Goal: Obtain resource: Download file/media

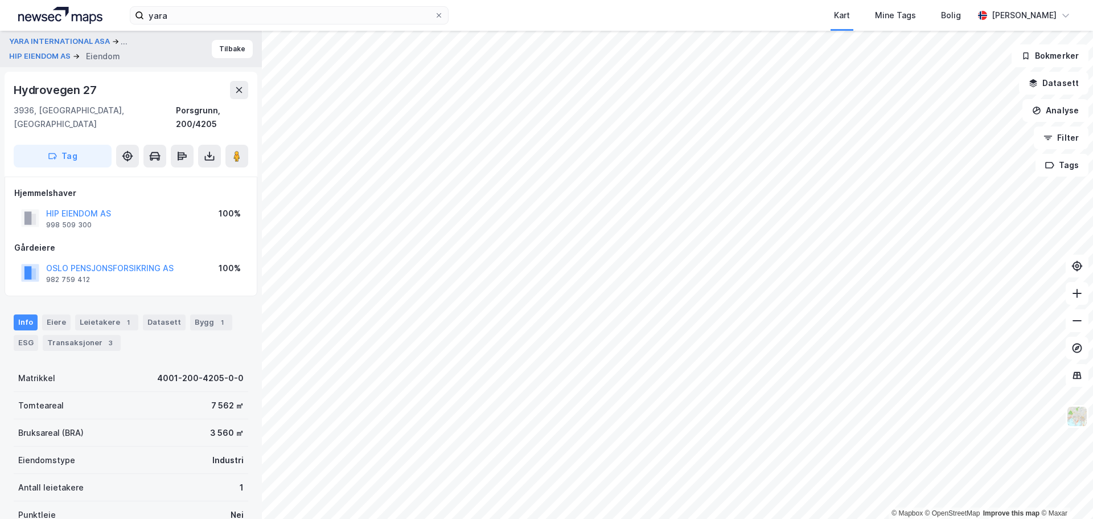
scroll to position [24, 0]
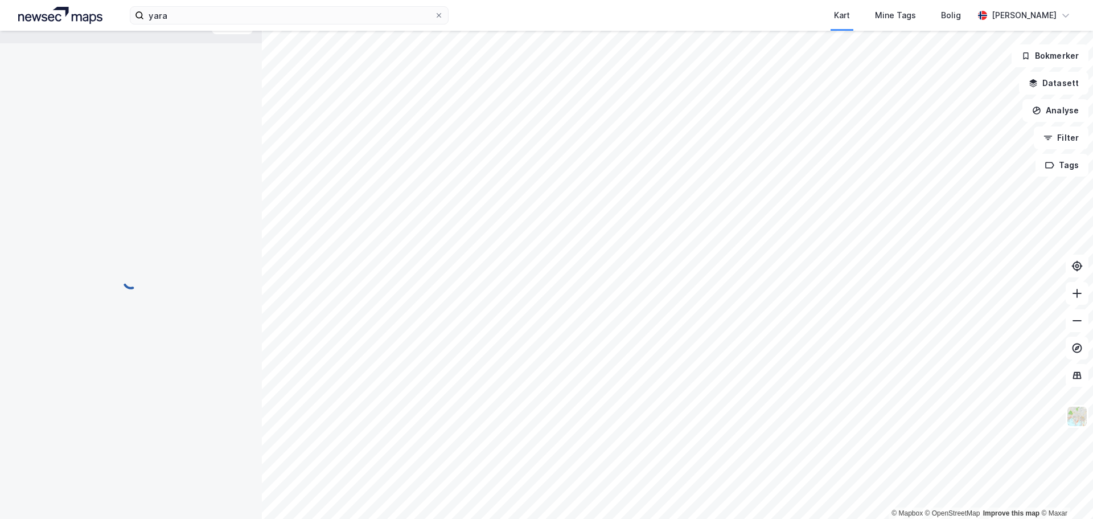
scroll to position [31, 0]
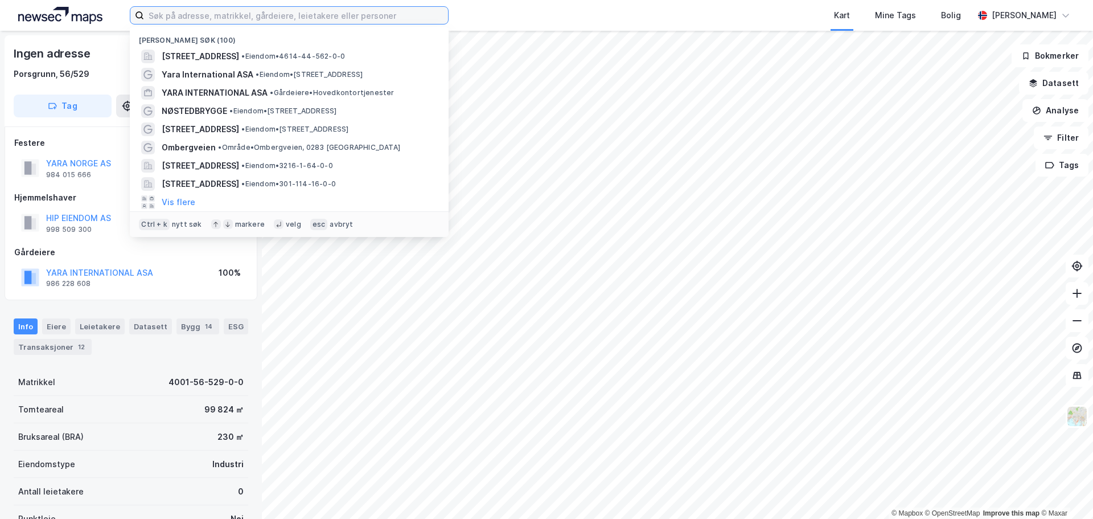
click at [249, 11] on input at bounding box center [296, 15] width 304 height 17
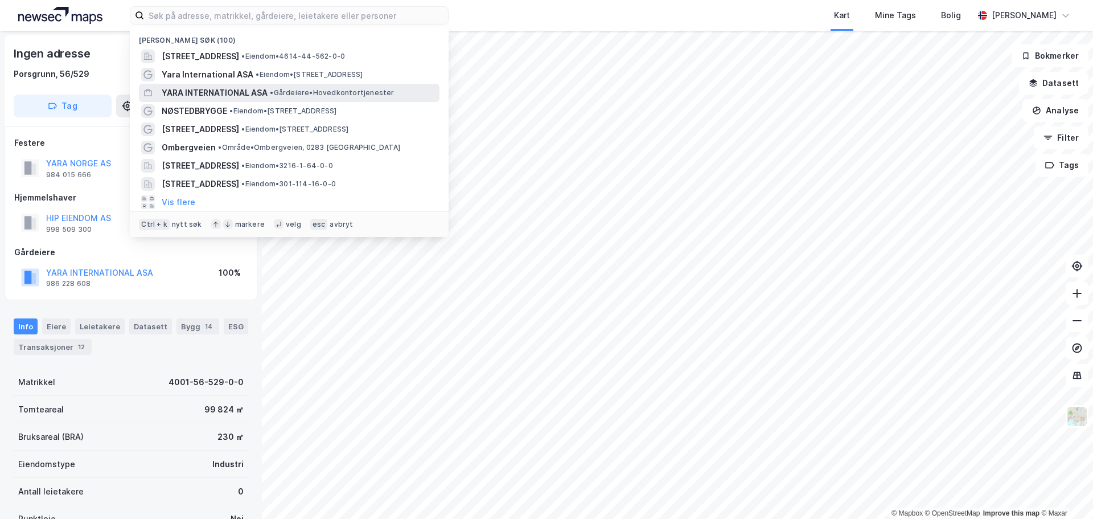
click at [220, 91] on span "YARA INTERNATIONAL ASA" at bounding box center [215, 93] width 106 height 14
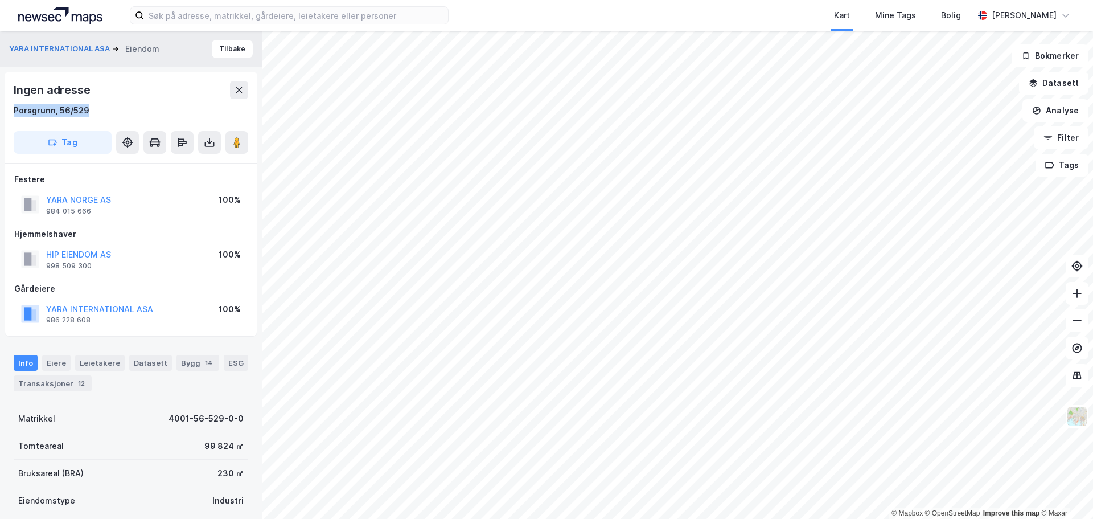
drag, startPoint x: 94, startPoint y: 112, endPoint x: 12, endPoint y: 110, distance: 82.0
click at [12, 110] on div "Ingen adresse Porsgrunn, 56/529 Tag" at bounding box center [131, 117] width 253 height 91
copy div "Porsgrunn, 56/529"
click at [204, 139] on icon at bounding box center [209, 142] width 11 height 11
click at [168, 169] on div "Last ned grunnbok" at bounding box center [153, 165] width 66 height 9
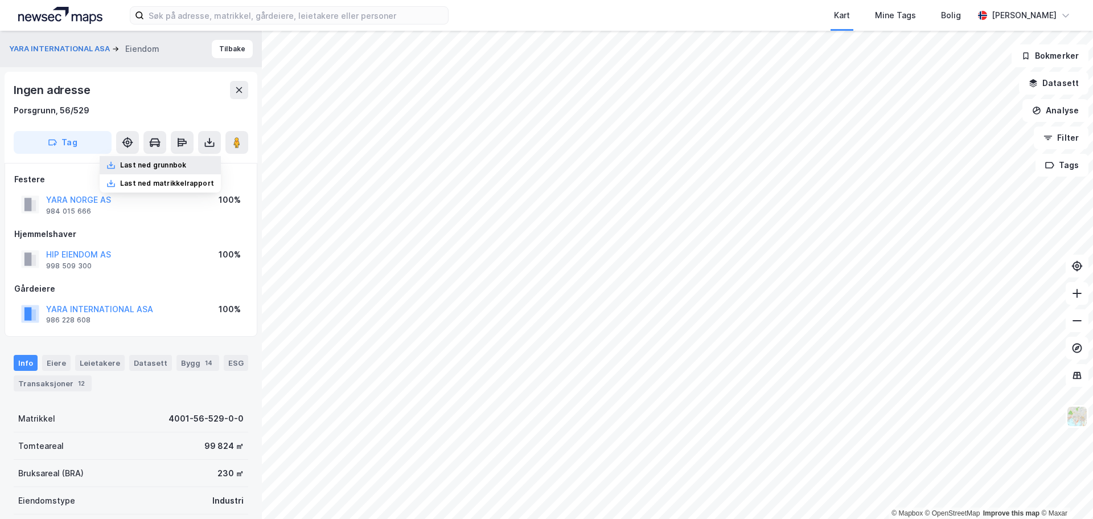
click at [116, 164] on icon at bounding box center [110, 165] width 9 height 9
click at [312, 24] on label at bounding box center [289, 15] width 319 height 18
click at [312, 24] on input at bounding box center [296, 15] width 304 height 17
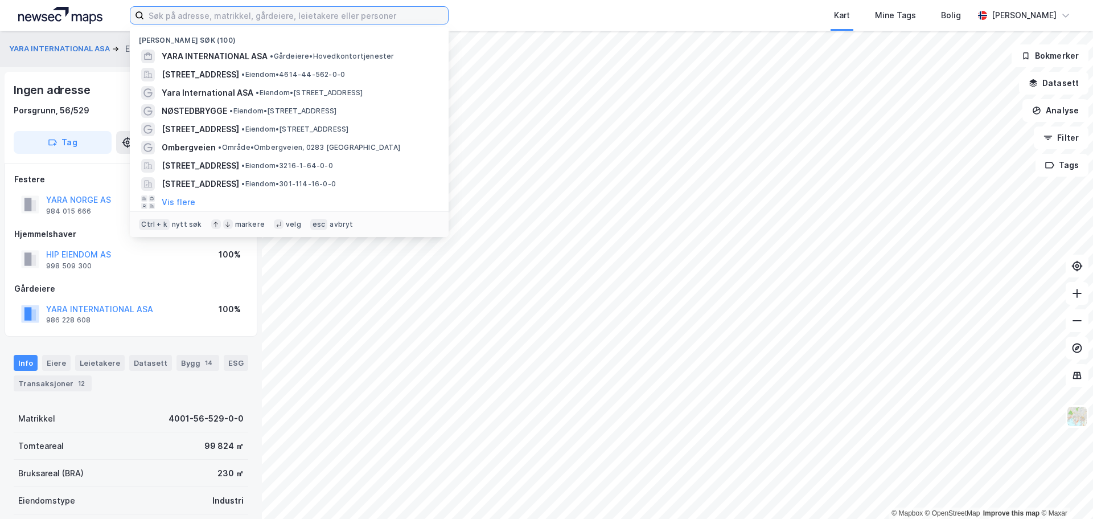
click at [311, 15] on input at bounding box center [296, 15] width 304 height 17
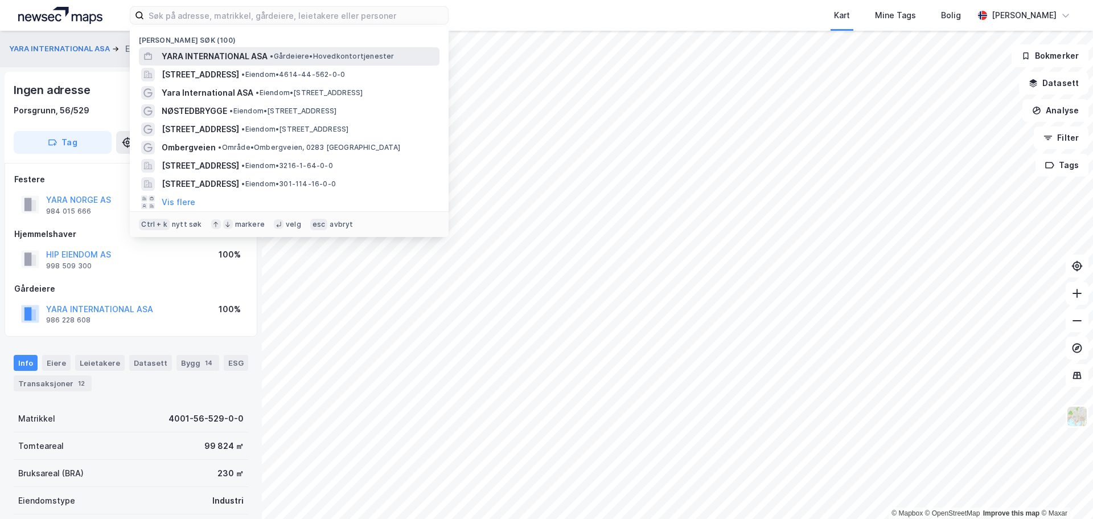
click at [244, 54] on span "YARA INTERNATIONAL ASA" at bounding box center [215, 57] width 106 height 14
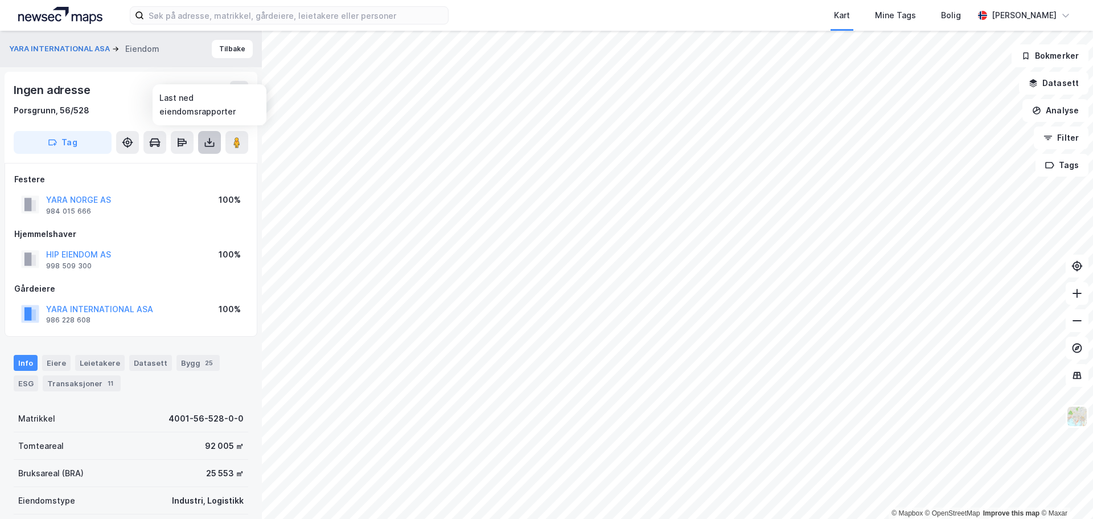
click at [207, 141] on icon at bounding box center [209, 142] width 11 height 11
click at [159, 166] on div "Last ned grunnbok" at bounding box center [153, 165] width 66 height 9
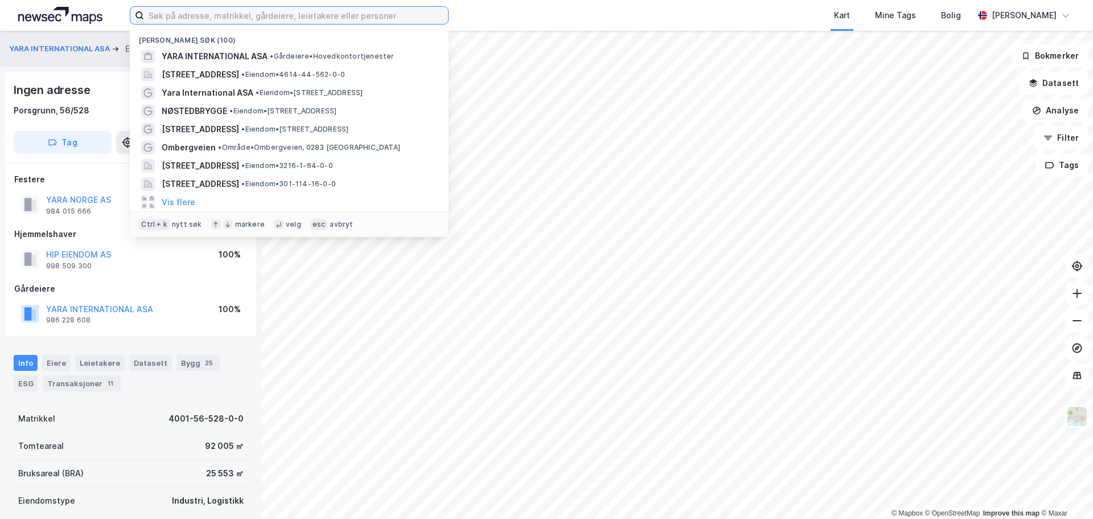
click at [247, 15] on input at bounding box center [296, 15] width 304 height 17
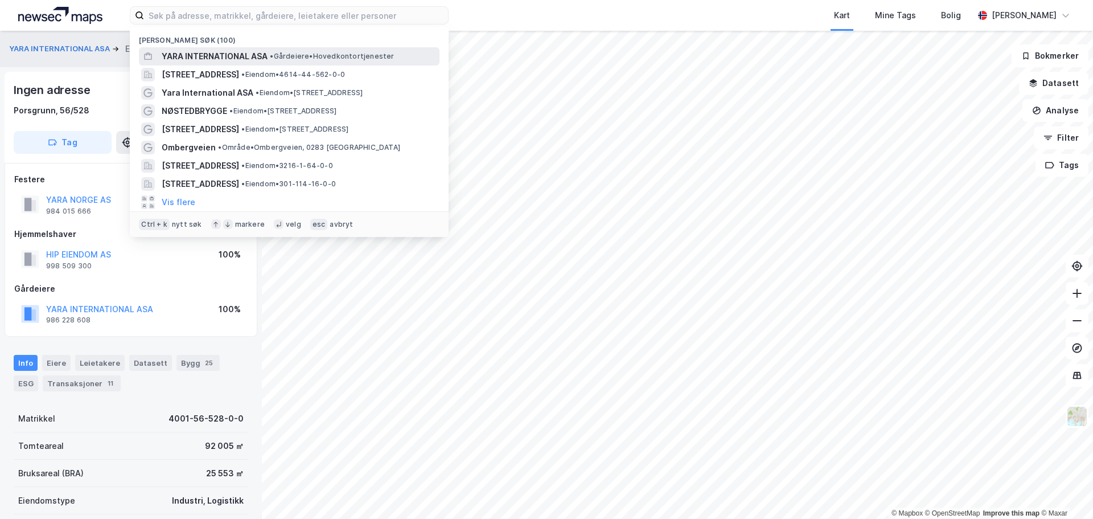
click at [223, 53] on span "YARA INTERNATIONAL ASA" at bounding box center [215, 57] width 106 height 14
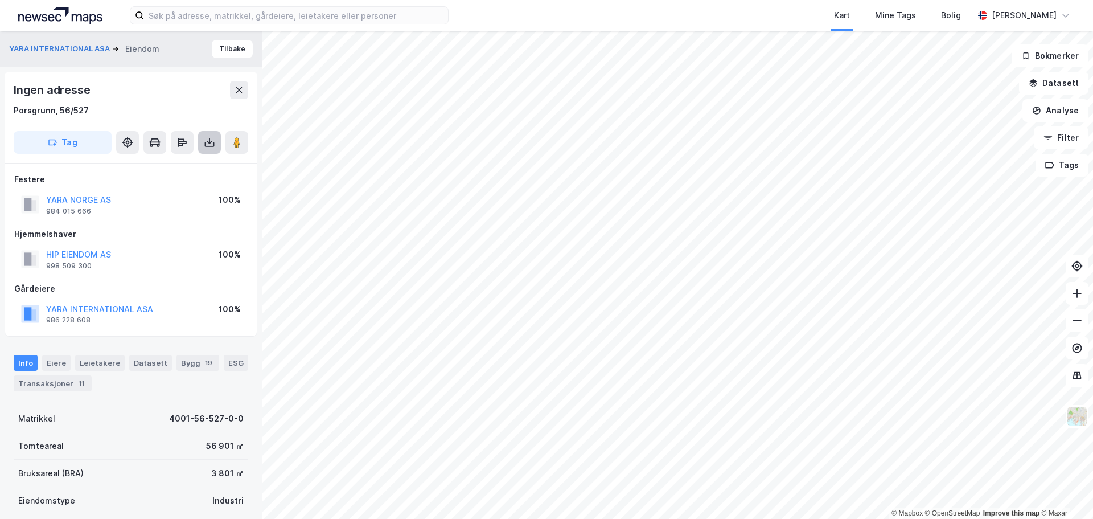
click at [204, 140] on icon at bounding box center [209, 142] width 11 height 11
click at [176, 163] on div "Last ned grunnbok" at bounding box center [153, 165] width 66 height 9
click at [0, 0] on button "HIP EIENDOM AS" at bounding box center [0, 0] width 0 height 0
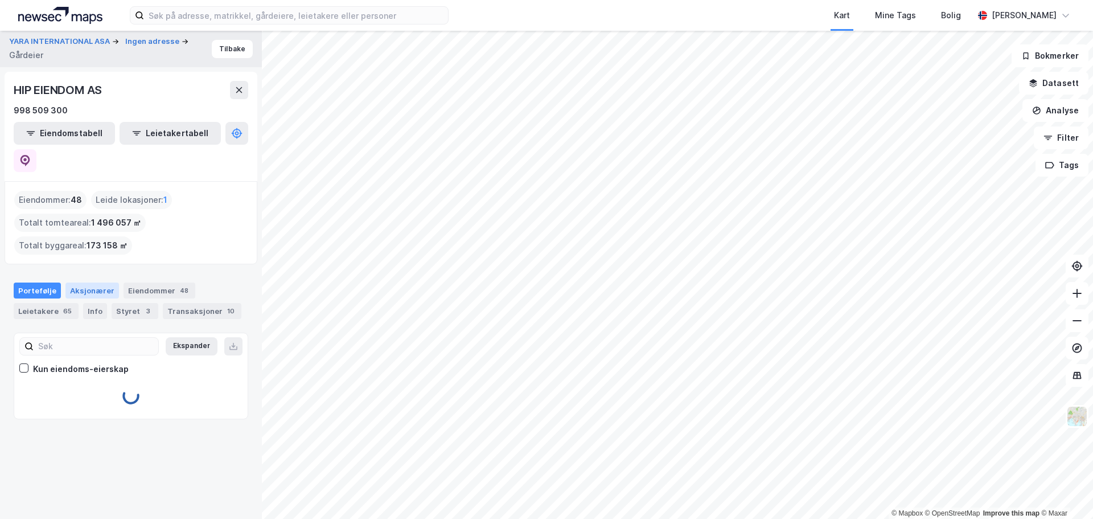
click at [91, 282] on div "Aksjonærer" at bounding box center [92, 290] width 54 height 16
